Goal: Information Seeking & Learning: Learn about a topic

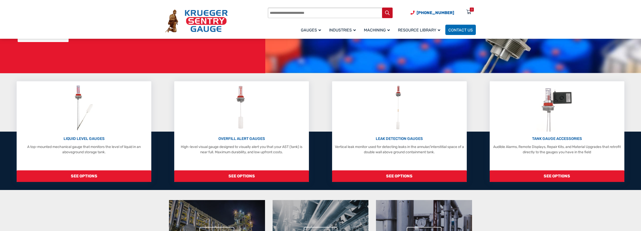
scroll to position [76, 0]
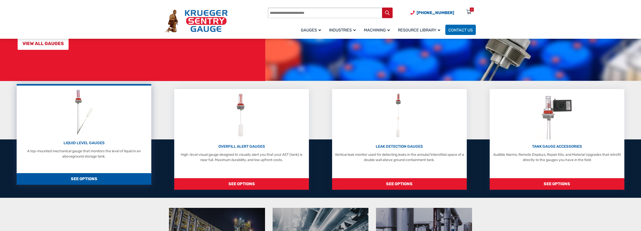
click at [92, 151] on p "A top-mounted mechanical gauge that monitors the level of liquid in an abovegro…" at bounding box center [84, 154] width 130 height 11
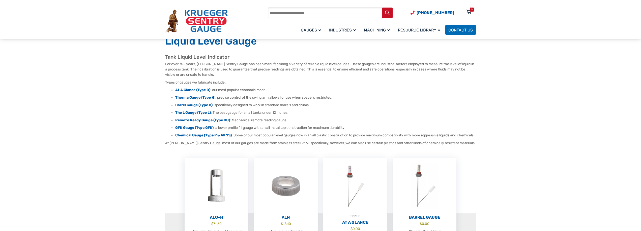
scroll to position [25, 0]
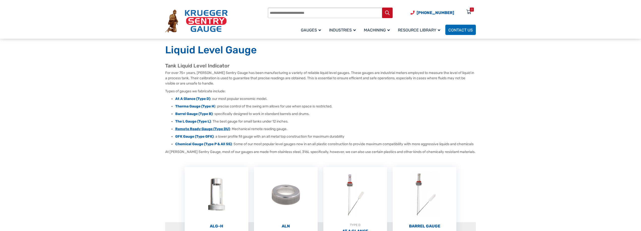
click at [204, 129] on strong "Remote Ready Gauge (Type DU)" at bounding box center [202, 129] width 55 height 4
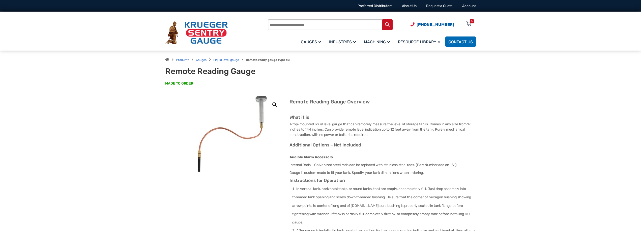
click at [232, 120] on img at bounding box center [220, 153] width 176 height 176
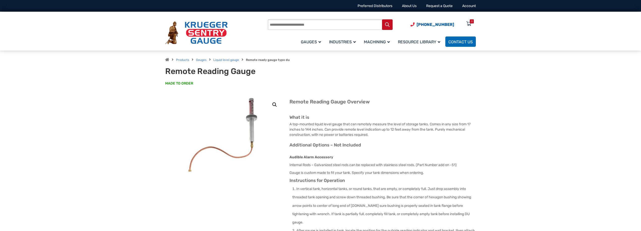
click at [251, 106] on img at bounding box center [211, 172] width 176 height 176
click at [274, 103] on link "🔍" at bounding box center [274, 104] width 9 height 9
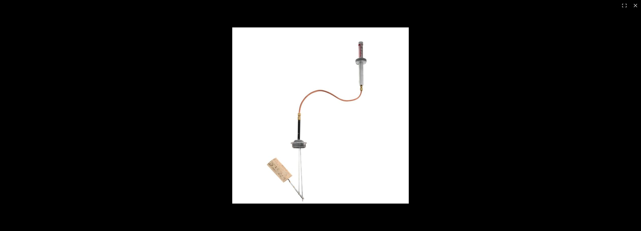
click at [364, 53] on img at bounding box center [320, 115] width 176 height 176
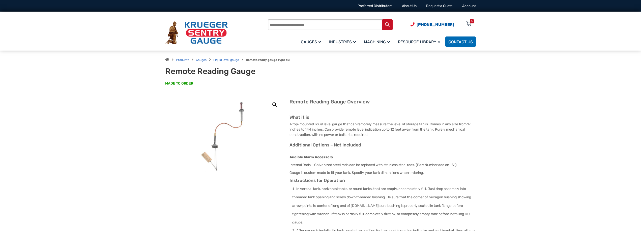
click at [364, 53] on div "Products Gauges Liquid level gauge Remote ready gauge type du Remote Reading Ga…" at bounding box center [320, 74] width 323 height 46
click at [276, 107] on link "🔍" at bounding box center [274, 104] width 9 height 9
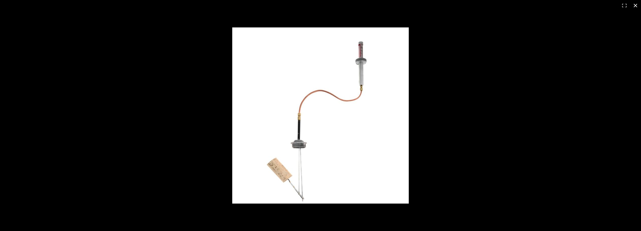
click at [223, 111] on div at bounding box center [320, 115] width 641 height 231
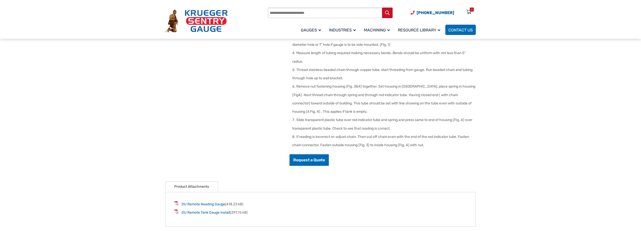
scroll to position [227, 0]
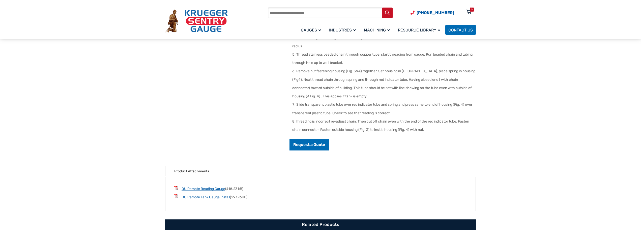
click at [185, 187] on link "DU Remote Reading Gauge" at bounding box center [203, 189] width 44 height 4
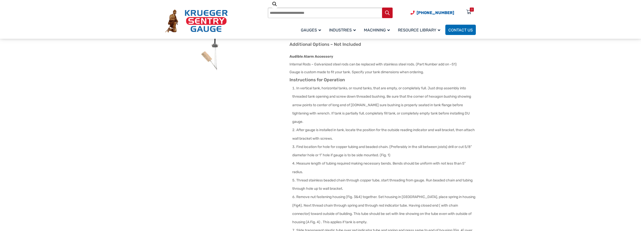
scroll to position [0, 0]
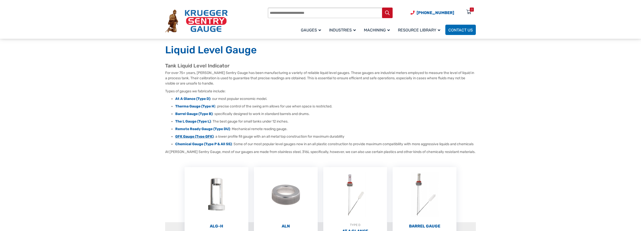
click at [180, 136] on strong "GFK Gauge (Type GFK)" at bounding box center [194, 137] width 38 height 4
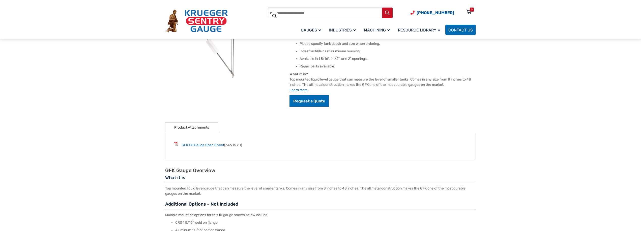
scroll to position [101, 0]
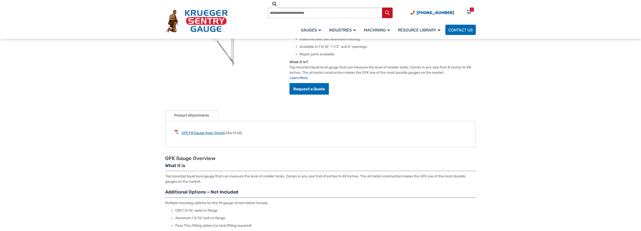
click at [219, 134] on link "GFK Fill Gauge Spec Sheet" at bounding box center [202, 133] width 43 height 4
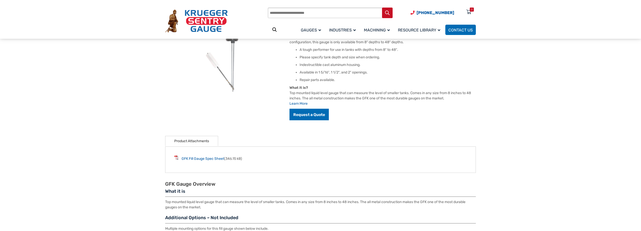
scroll to position [0, 0]
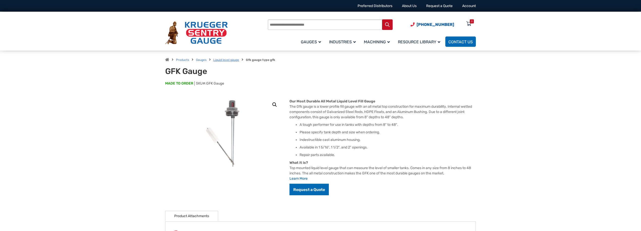
click at [220, 60] on link "Liquid level gauge" at bounding box center [226, 60] width 26 height 4
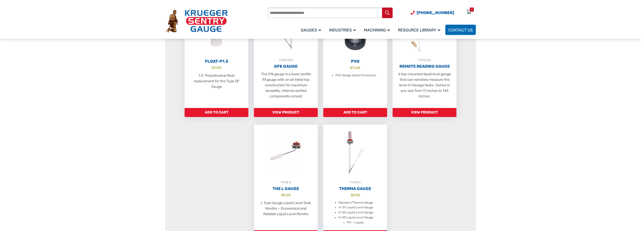
scroll to position [328, 0]
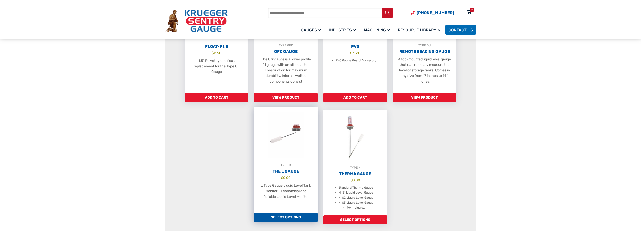
click at [290, 173] on link "TYPE D The L Gauge $ 0.00 L Type Gauge Liquid Level Tank Monitor – Economical a…" at bounding box center [286, 160] width 64 height 106
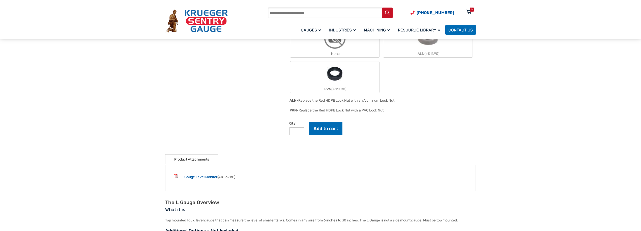
scroll to position [302, 0]
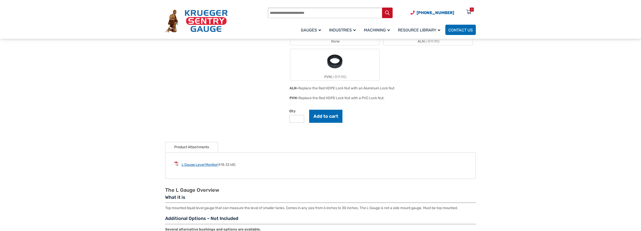
click at [200, 166] on link "L Gauge Level Monitor" at bounding box center [199, 165] width 36 height 4
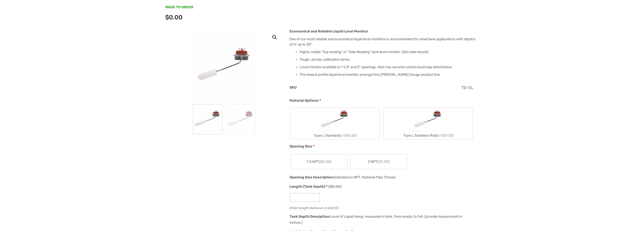
scroll to position [0, 0]
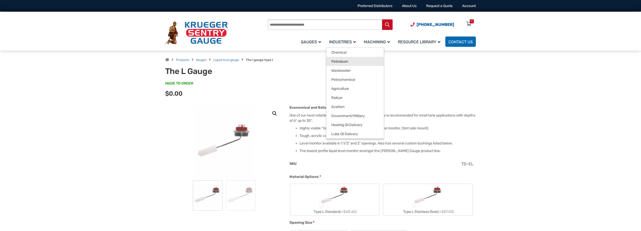
click at [343, 61] on span "Petroleum" at bounding box center [339, 61] width 17 height 5
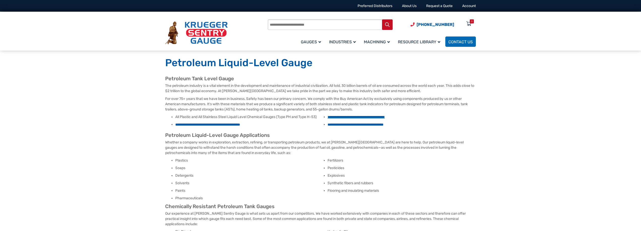
click at [359, 117] on link "**********" at bounding box center [355, 117] width 57 height 4
click at [349, 122] on ul "**********" at bounding box center [320, 122] width 311 height 15
click at [348, 124] on link "**********" at bounding box center [355, 125] width 56 height 4
click at [201, 123] on link "**********" at bounding box center [207, 125] width 65 height 4
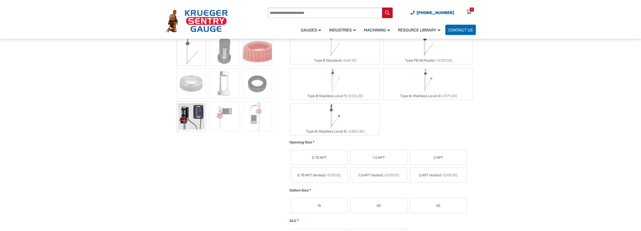
scroll to position [176, 0]
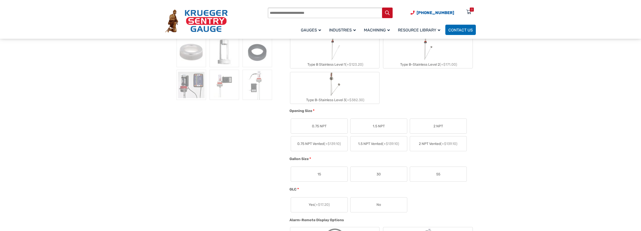
click at [445, 149] on label "2 NPT Vented (+$139.10)" at bounding box center [438, 144] width 56 height 15
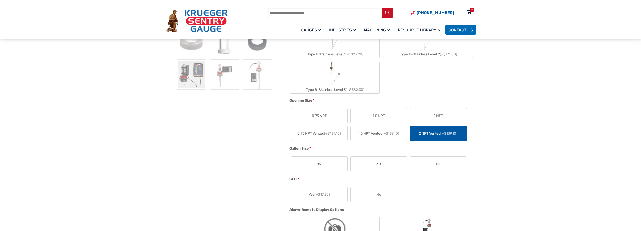
scroll to position [126, 0]
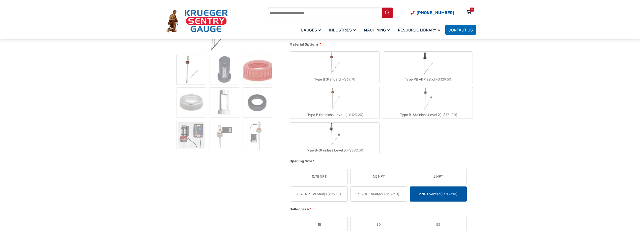
click at [193, 137] on img at bounding box center [190, 135] width 29 height 30
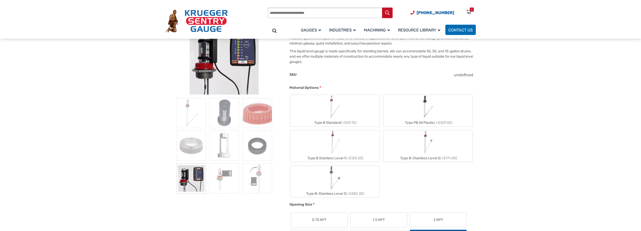
scroll to position [0, 0]
